Goal: Check status: Check status

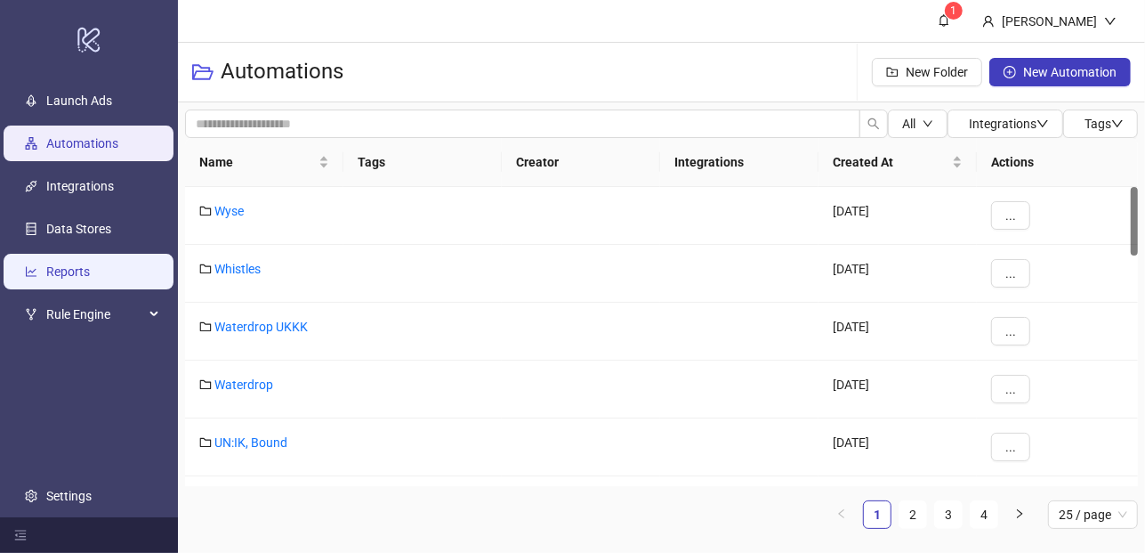
click at [90, 279] on link "Reports" at bounding box center [68, 271] width 44 height 14
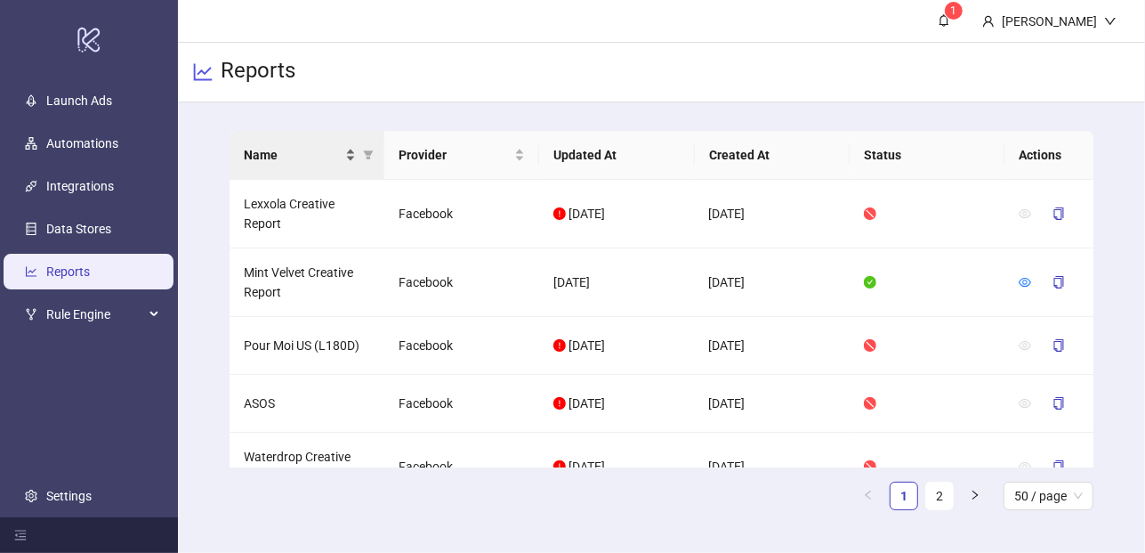
click at [314, 159] on span "Name" at bounding box center [293, 155] width 98 height 20
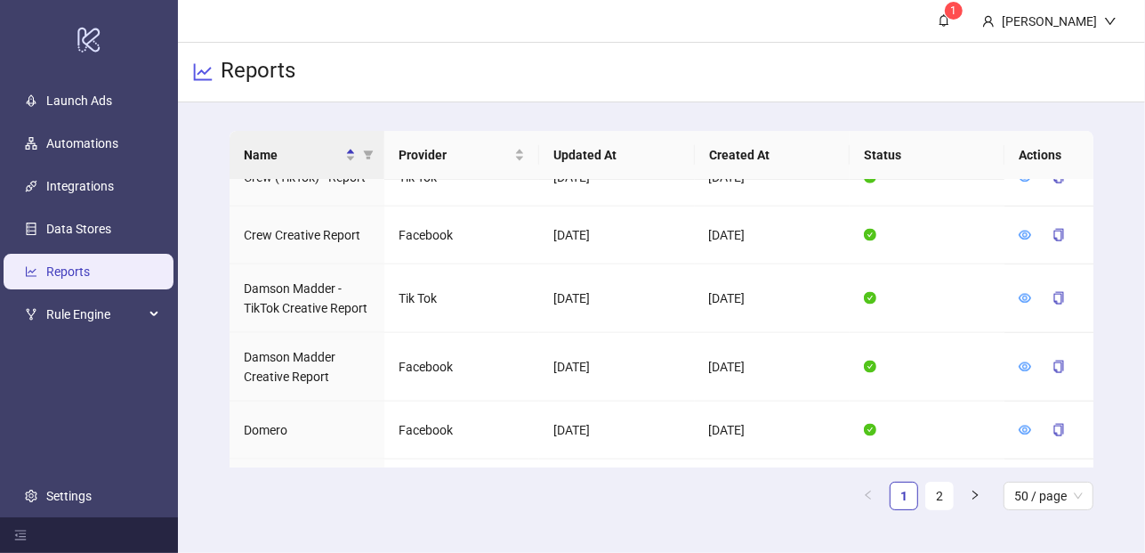
scroll to position [1354, 0]
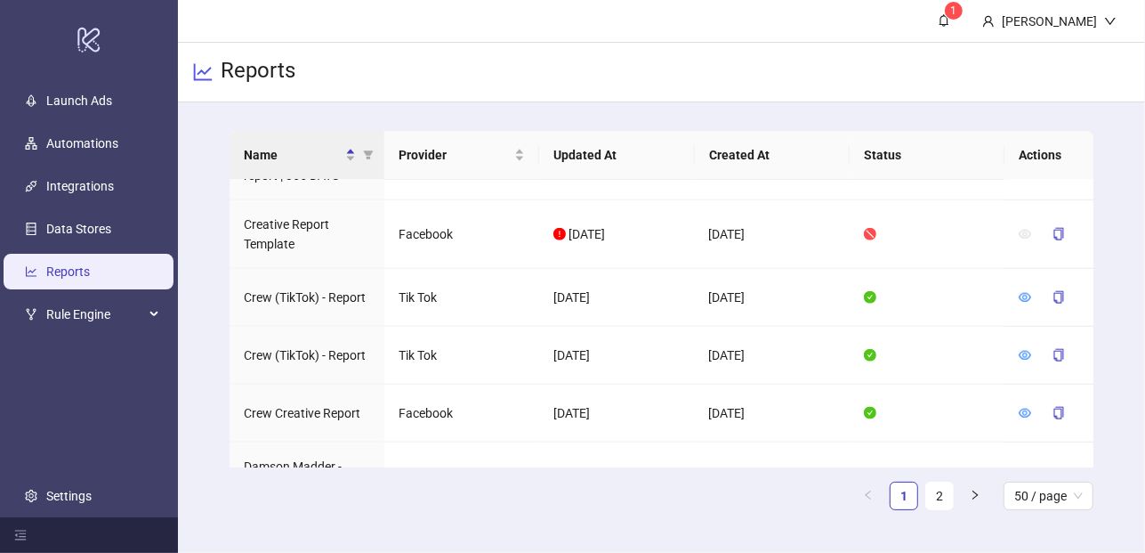
click at [307, 128] on main "Name Provider Updated At Created At Status Actions [GEOGRAPHIC_DATA] [GEOGRAPHI…" at bounding box center [661, 327] width 893 height 450
click at [311, 149] on span "Name" at bounding box center [293, 155] width 98 height 20
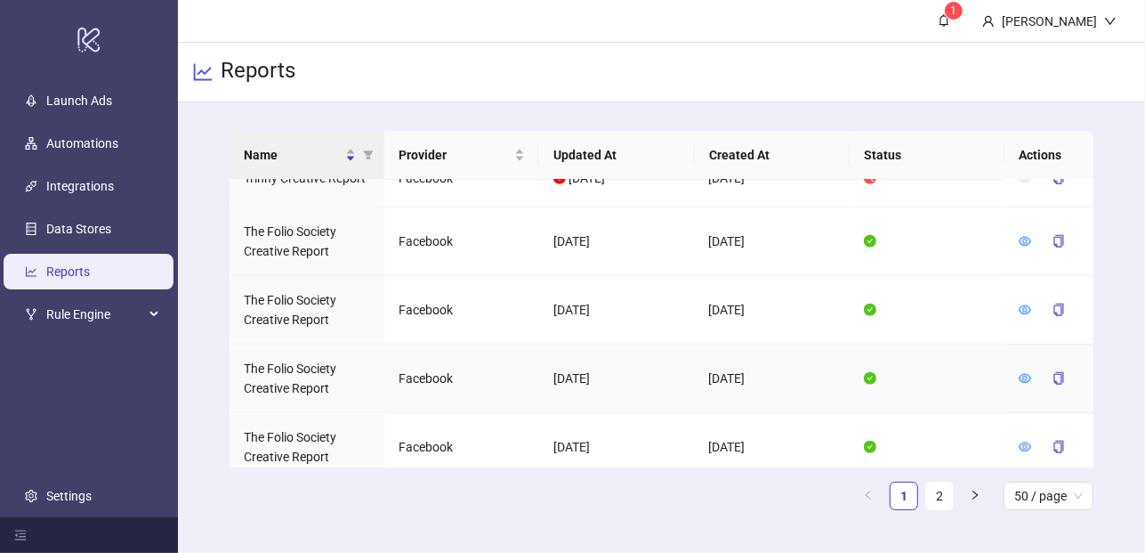
scroll to position [1128, 0]
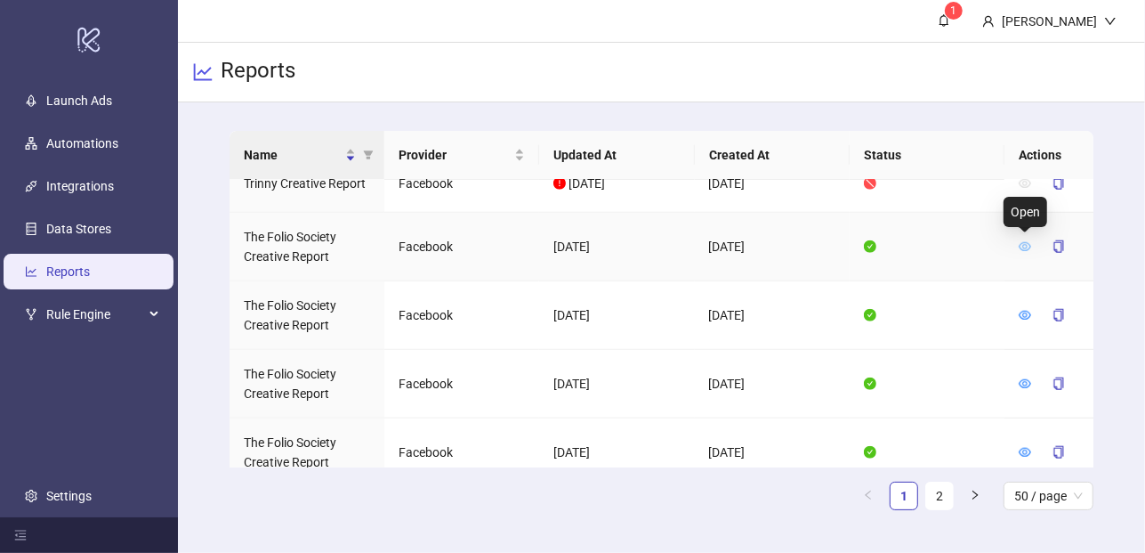
click at [1025, 247] on icon "eye" at bounding box center [1025, 246] width 12 height 12
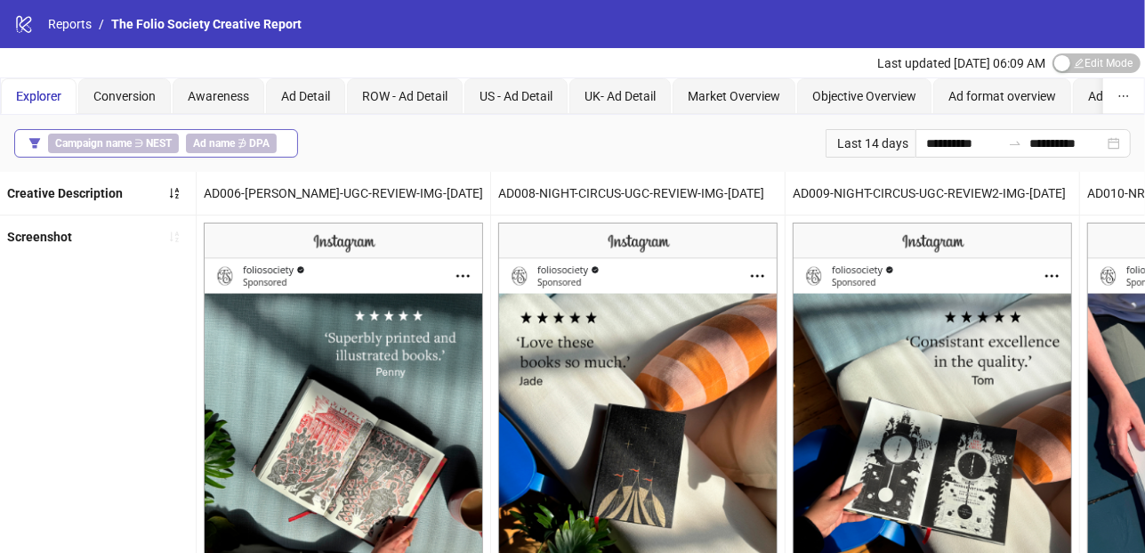
click at [275, 139] on div "Campaign name ∋ NEST Ad name ∌ DPA" at bounding box center [166, 143] width 236 height 20
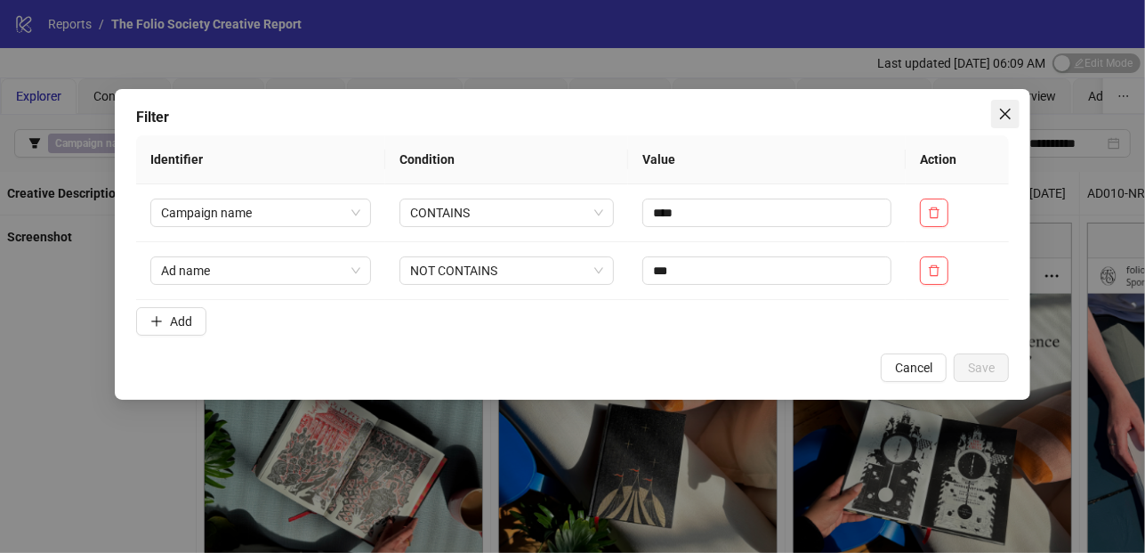
click at [996, 111] on span "Close" at bounding box center [1005, 114] width 28 height 14
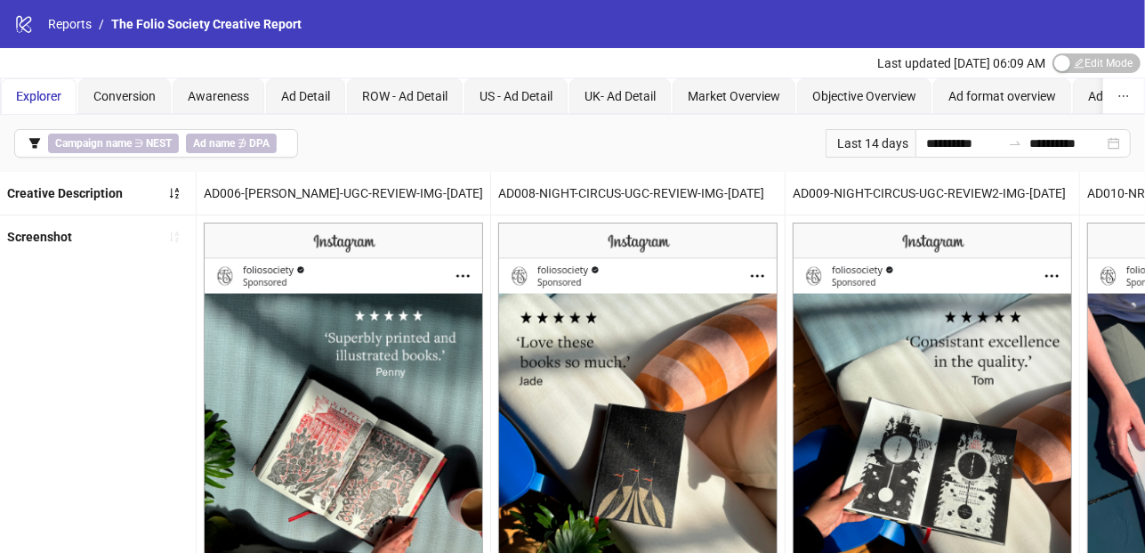
click at [826, 143] on div "Last 14 days" at bounding box center [871, 143] width 90 height 28
click at [852, 142] on div "Last 14 days" at bounding box center [871, 143] width 90 height 28
click at [900, 142] on div "Last 14 days" at bounding box center [871, 143] width 90 height 28
click at [1112, 144] on div "**********" at bounding box center [1023, 143] width 215 height 28
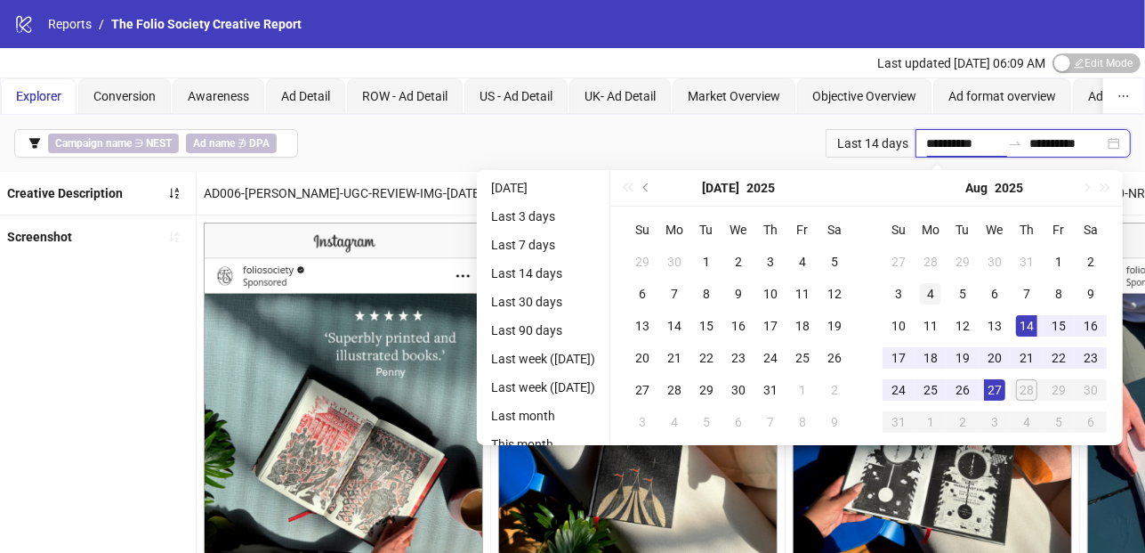
type input "**********"
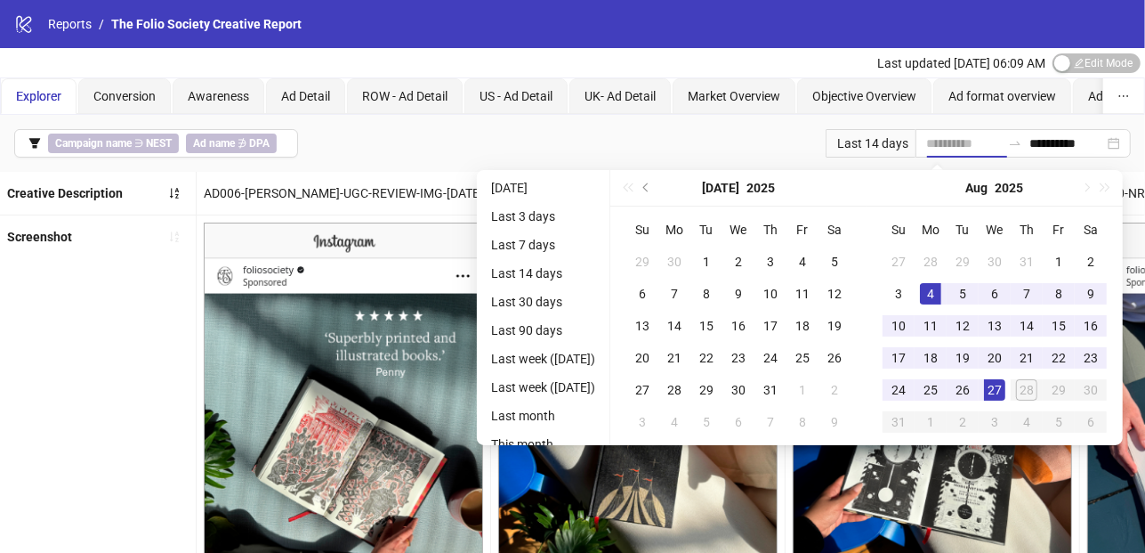
click at [935, 291] on div "4" at bounding box center [930, 293] width 21 height 21
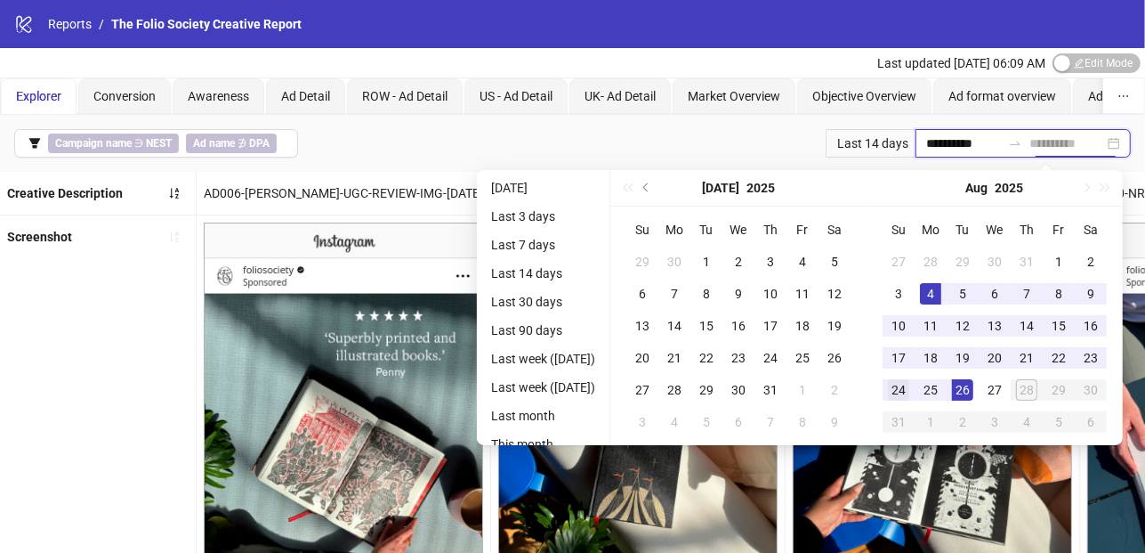
type input "**********"
click at [906, 393] on div "24" at bounding box center [898, 389] width 21 height 21
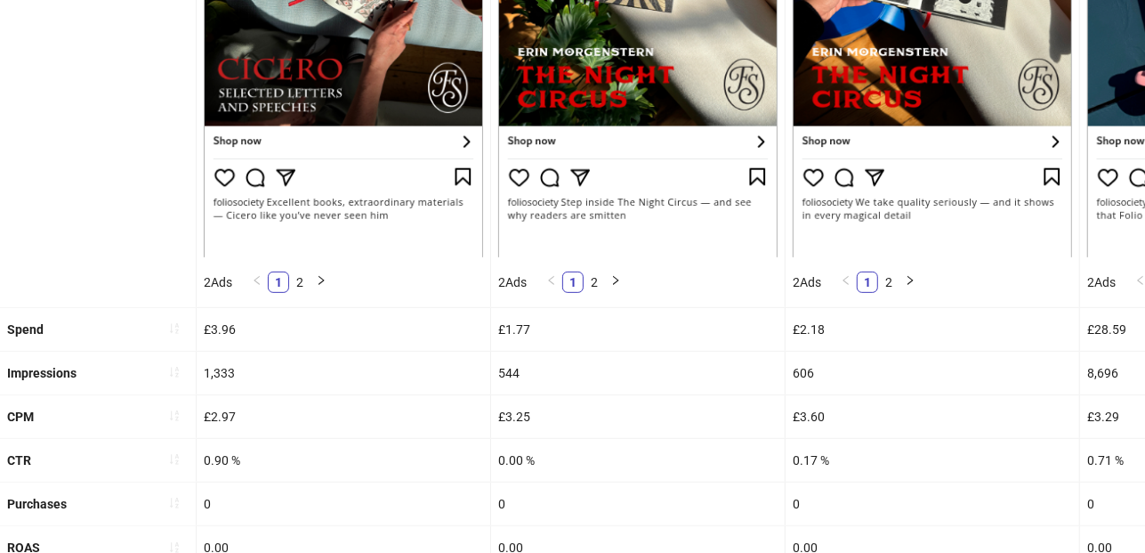
scroll to position [549, 0]
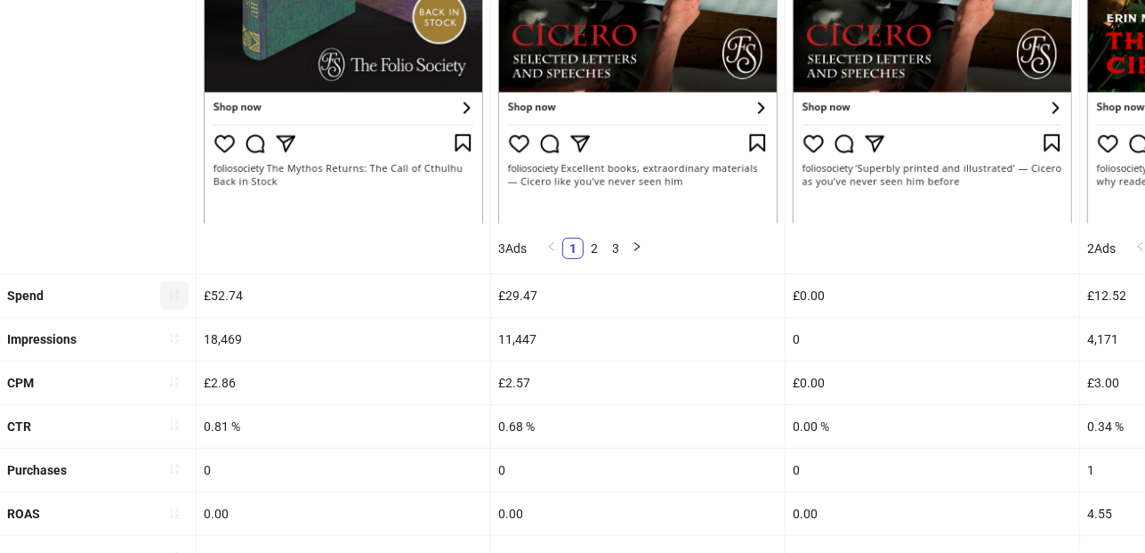
click at [167, 281] on button "button" at bounding box center [174, 295] width 28 height 28
click at [172, 296] on icon "loading" at bounding box center [173, 294] width 13 height 13
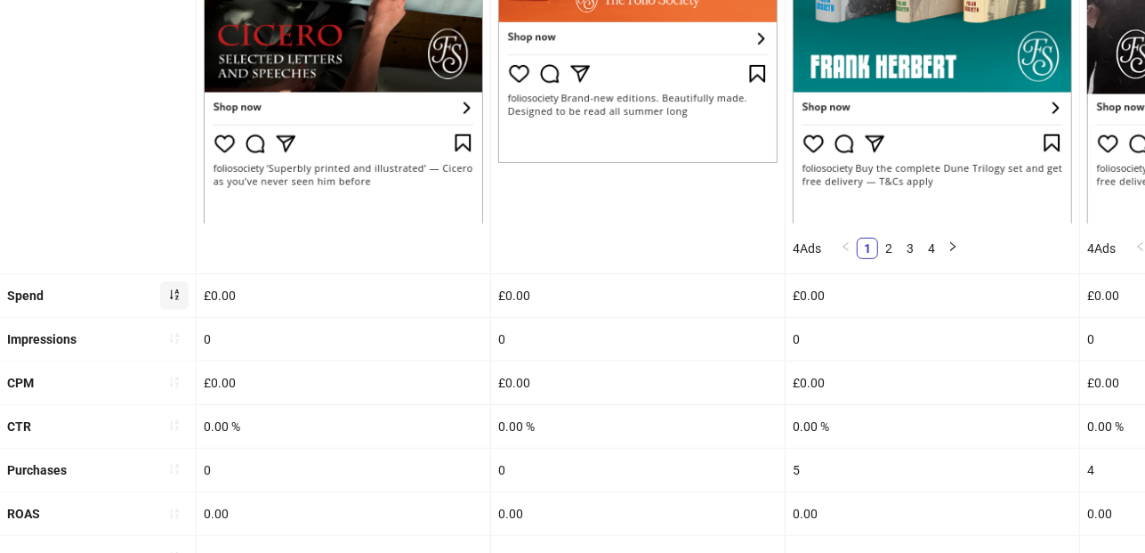
click at [171, 296] on icon "sort-ascending" at bounding box center [174, 295] width 9 height 11
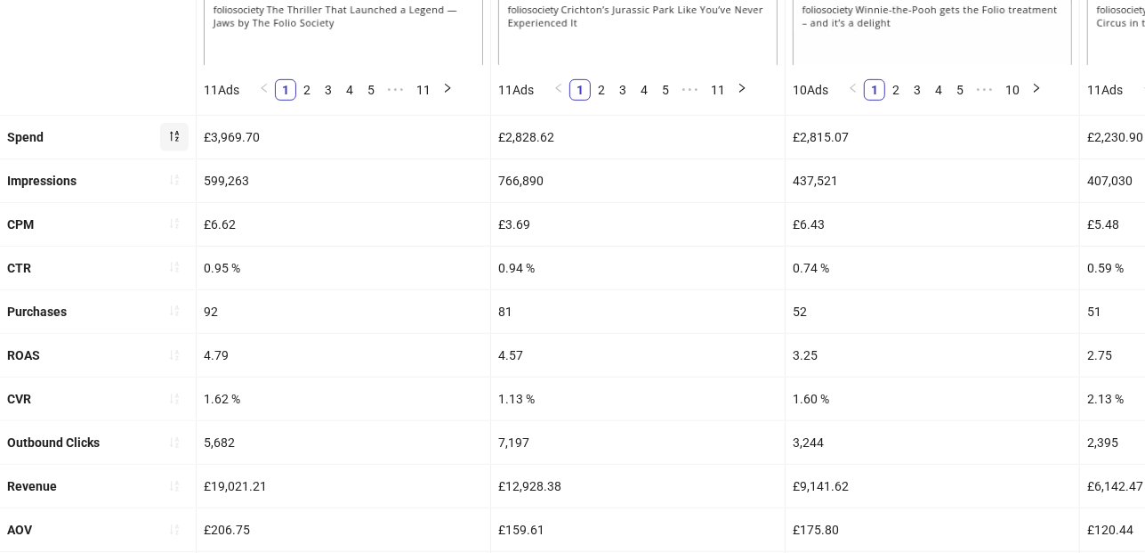
scroll to position [732, 0]
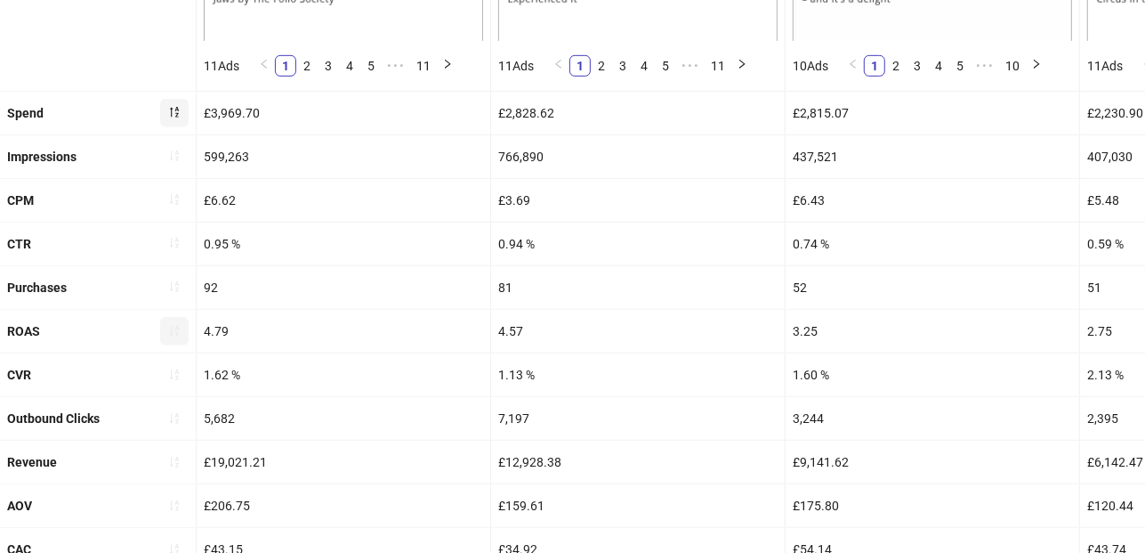
click at [171, 330] on icon "sort-ascending" at bounding box center [174, 331] width 12 height 12
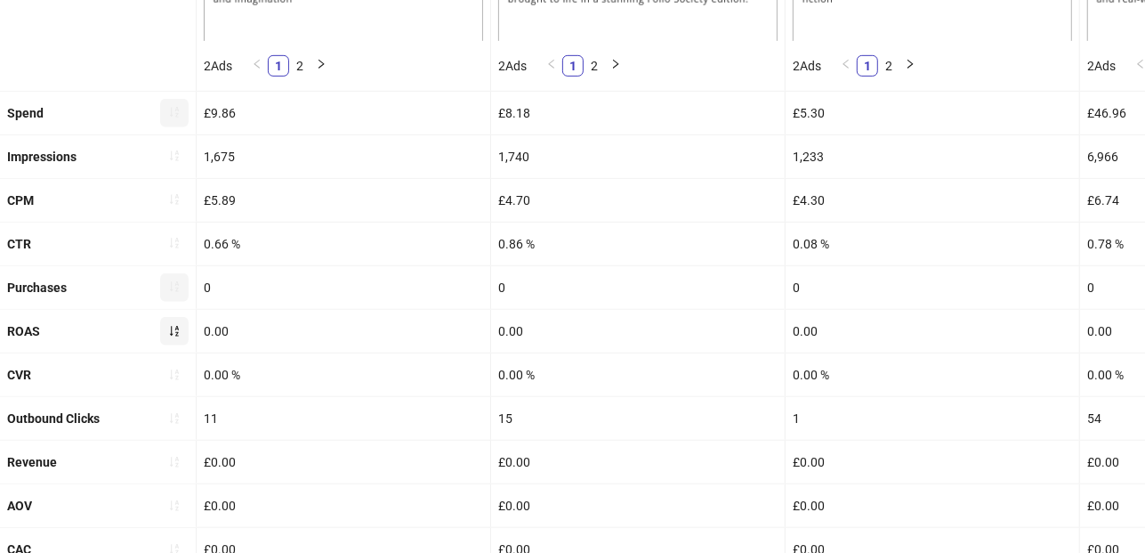
click at [182, 283] on button "button" at bounding box center [174, 287] width 28 height 28
click at [168, 280] on icon "sort-ascending" at bounding box center [174, 286] width 12 height 12
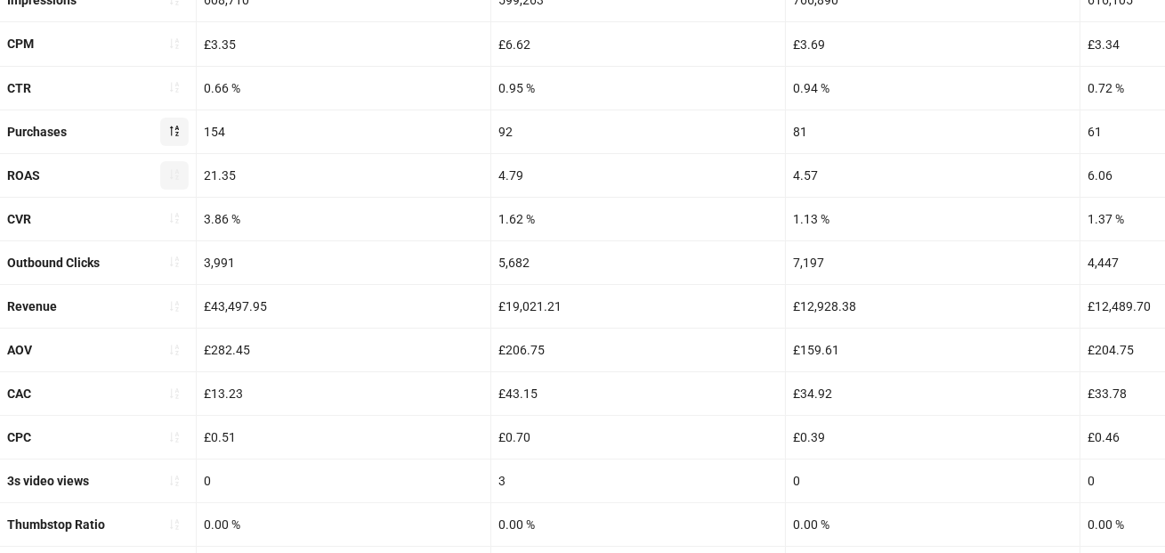
scroll to position [325, 0]
